Goal: Find specific page/section: Find specific page/section

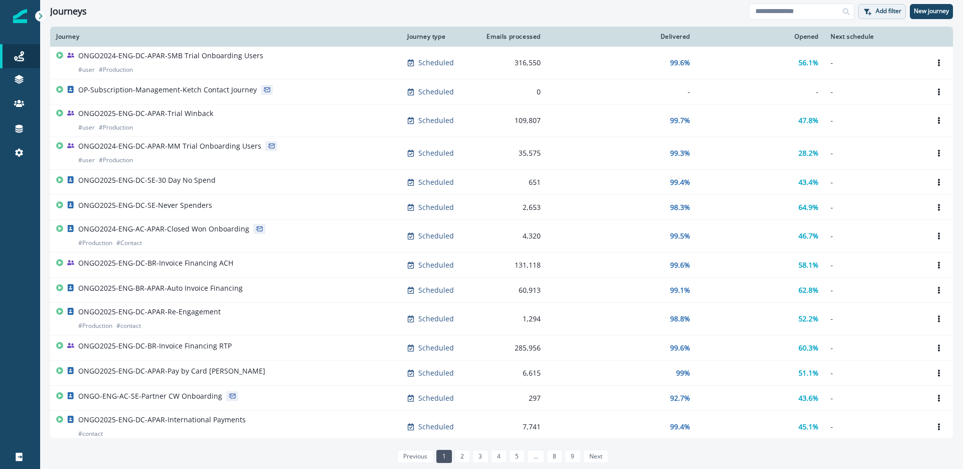
click at [886, 10] on p "Add filter" at bounding box center [889, 11] width 26 height 7
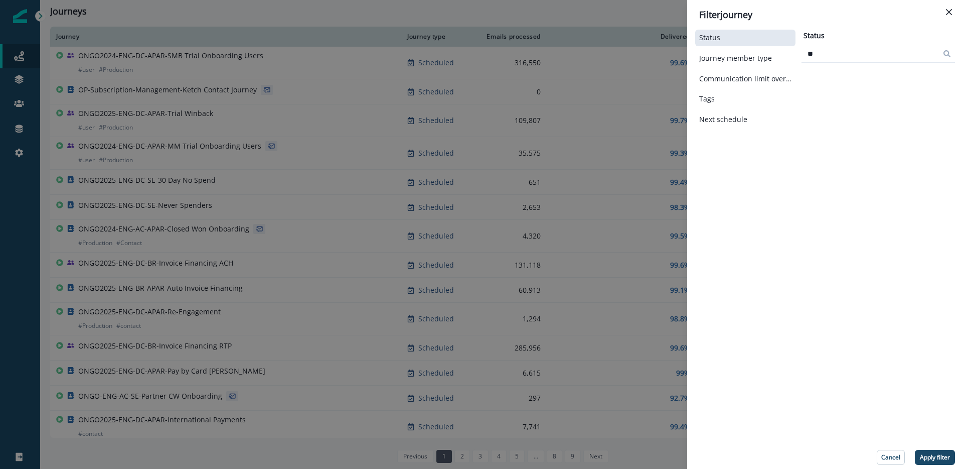
type input "*"
click at [771, 103] on button "Tags" at bounding box center [745, 99] width 92 height 9
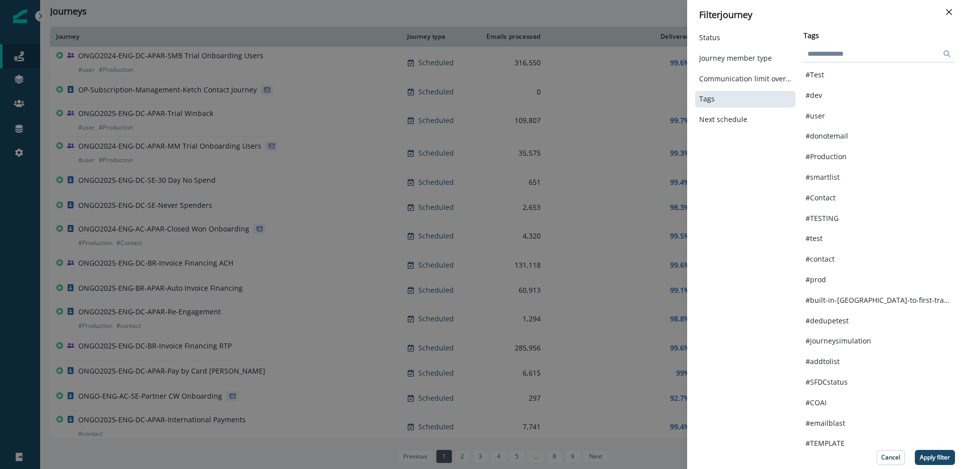
click at [835, 55] on input at bounding box center [879, 54] width 154 height 16
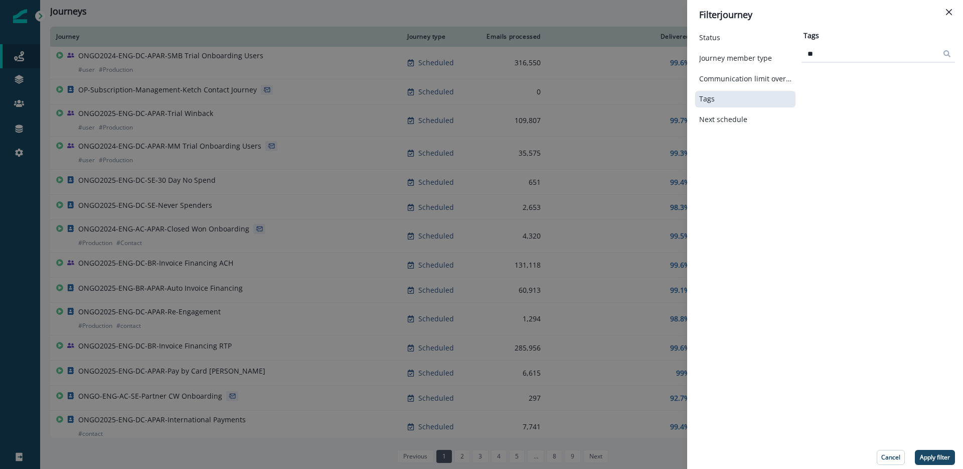
type input "*"
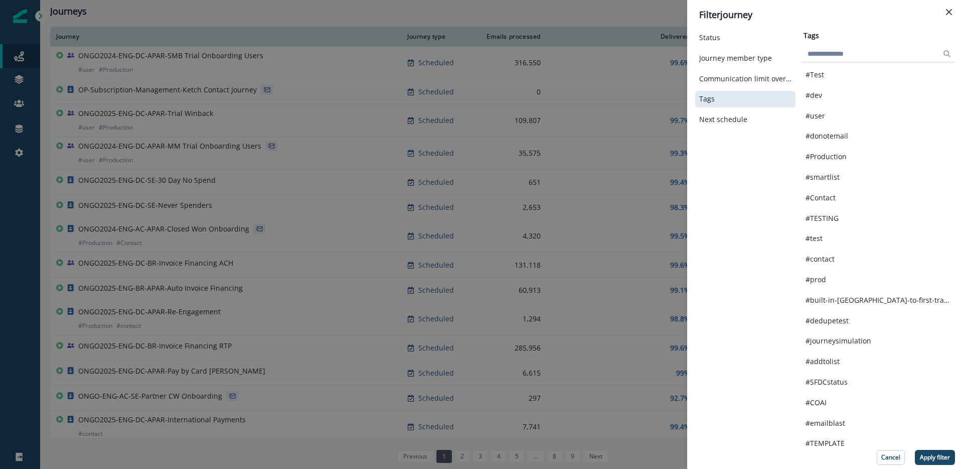
click at [627, 93] on div "Filter journey Status Journey member type Communication limit overrides Tags Ne…" at bounding box center [481, 234] width 963 height 469
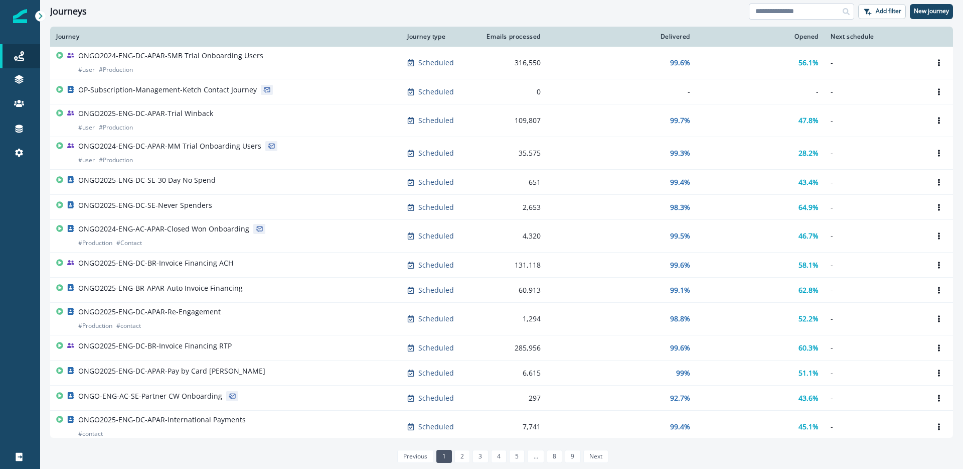
click at [806, 6] on input at bounding box center [801, 12] width 105 height 16
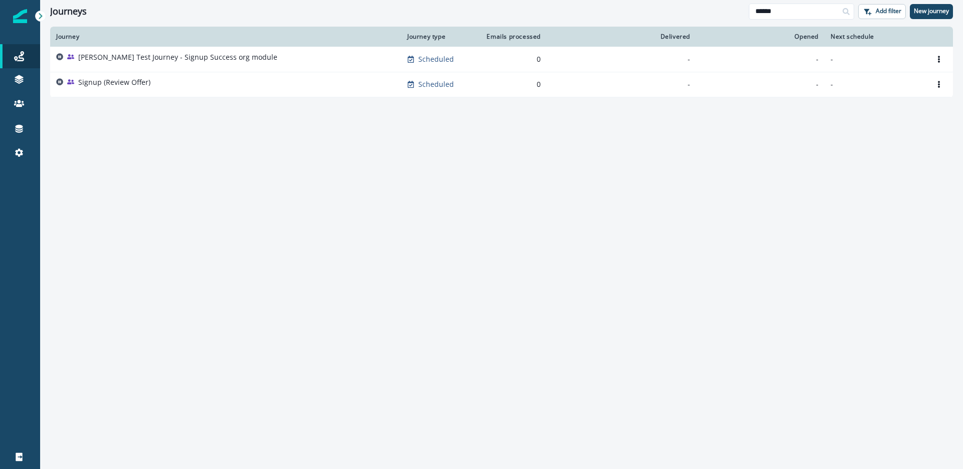
drag, startPoint x: 791, startPoint y: 13, endPoint x: 714, endPoint y: 14, distance: 76.8
click at [714, 14] on div "Journeys ****** Add filter New journey" at bounding box center [501, 11] width 923 height 23
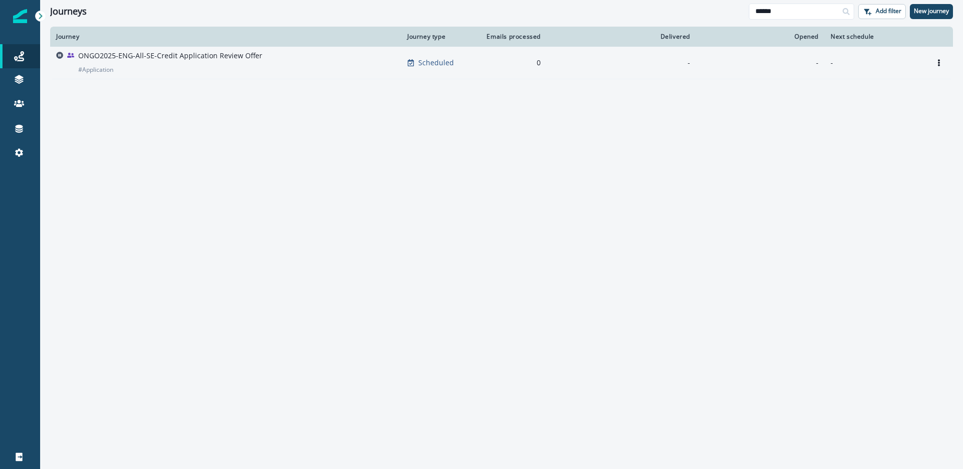
type input "******"
click at [199, 56] on p "ONGO2025-ENG-All-SE-Credit Application Review Offer" at bounding box center [170, 56] width 184 height 10
